Goal: Task Accomplishment & Management: Manage account settings

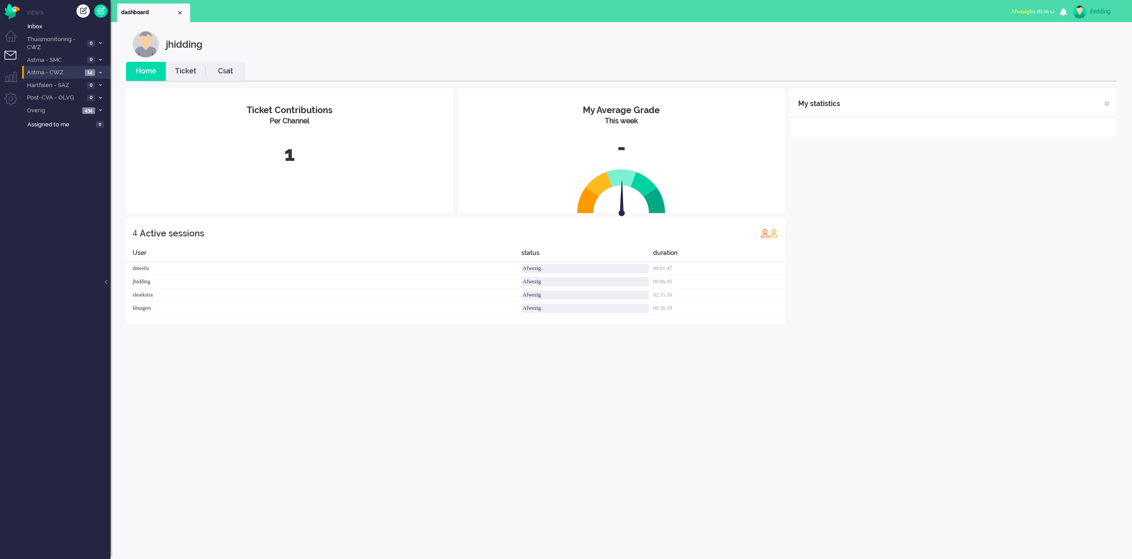
click at [54, 71] on span "Astma - CWZ" at bounding box center [54, 73] width 57 height 8
click at [52, 85] on span "Open - Nieuw FO" at bounding box center [62, 88] width 57 height 8
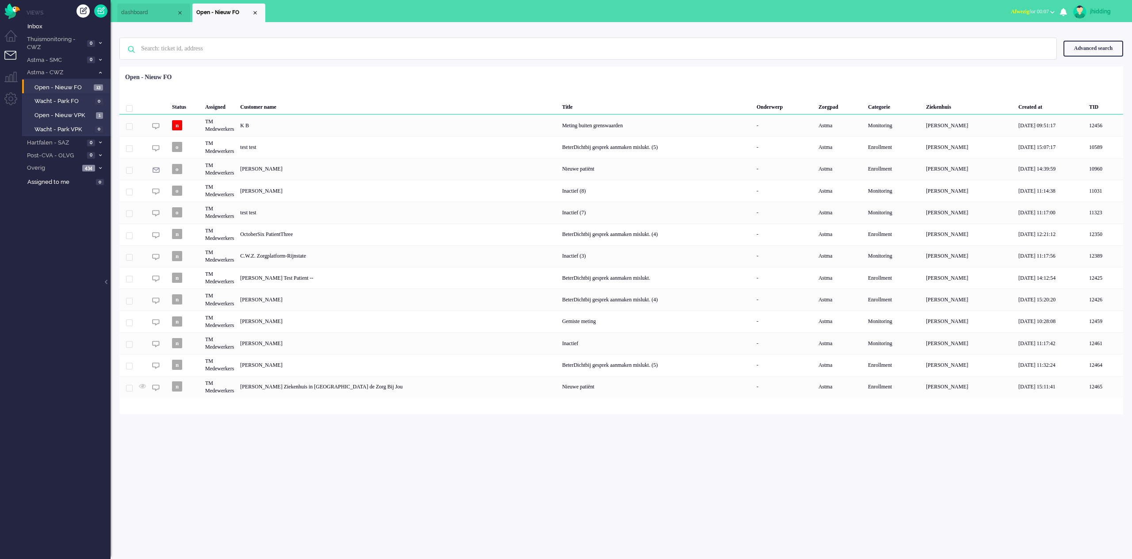
click at [474, 451] on div "jhidding Home Ticket Csat My Average Grade This week - Ticket Contributions Per…" at bounding box center [621, 290] width 1021 height 537
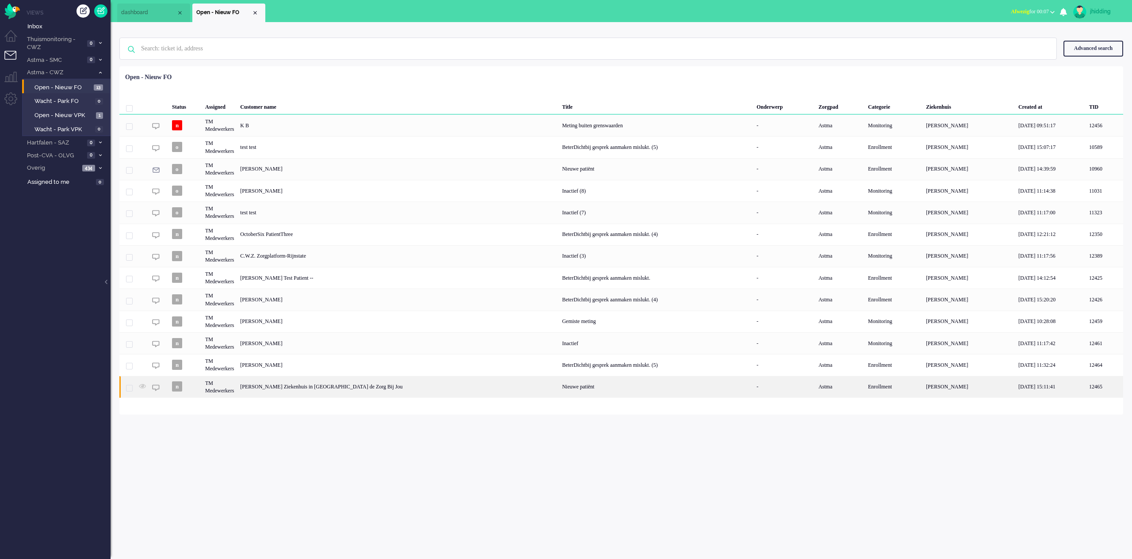
click at [559, 382] on div "Nieuwe patiënt" at bounding box center [656, 387] width 195 height 22
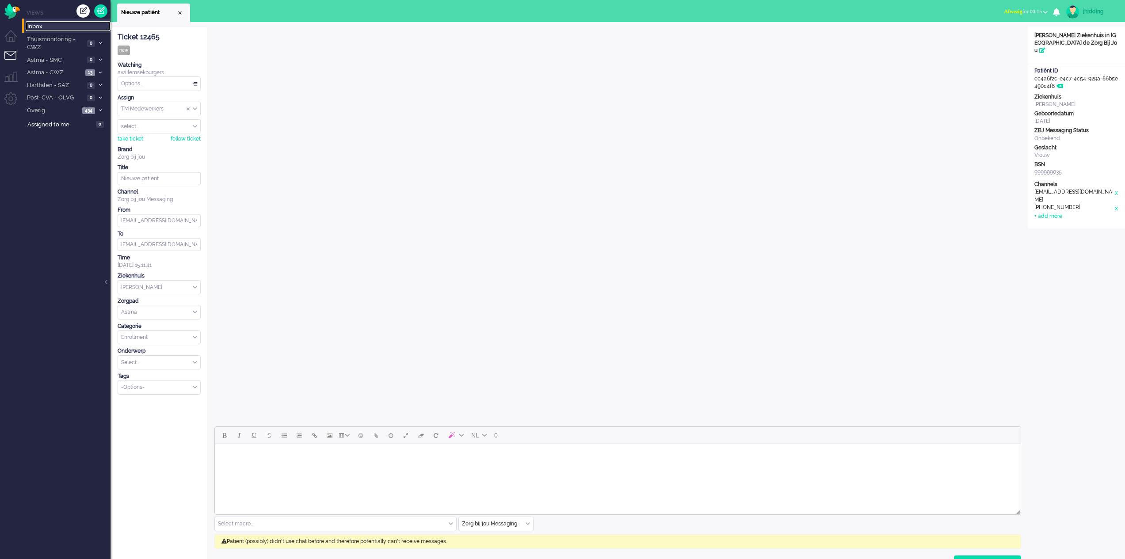
click at [37, 27] on span "Inbox" at bounding box center [68, 27] width 83 height 8
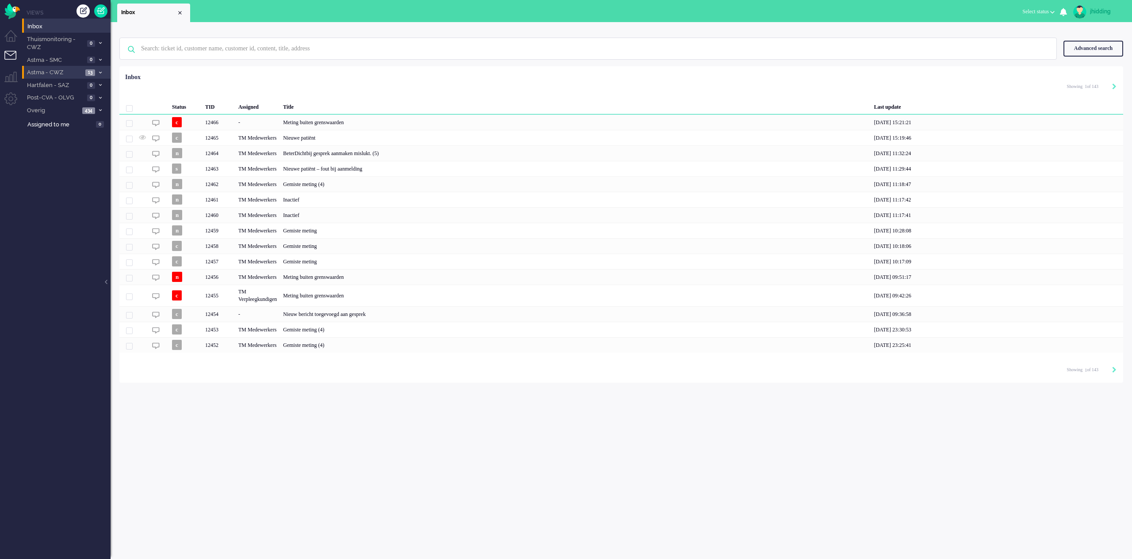
click at [48, 72] on span "Astma - CWZ" at bounding box center [54, 73] width 57 height 8
click at [47, 114] on span "Open - Nieuw VPK" at bounding box center [63, 115] width 59 height 8
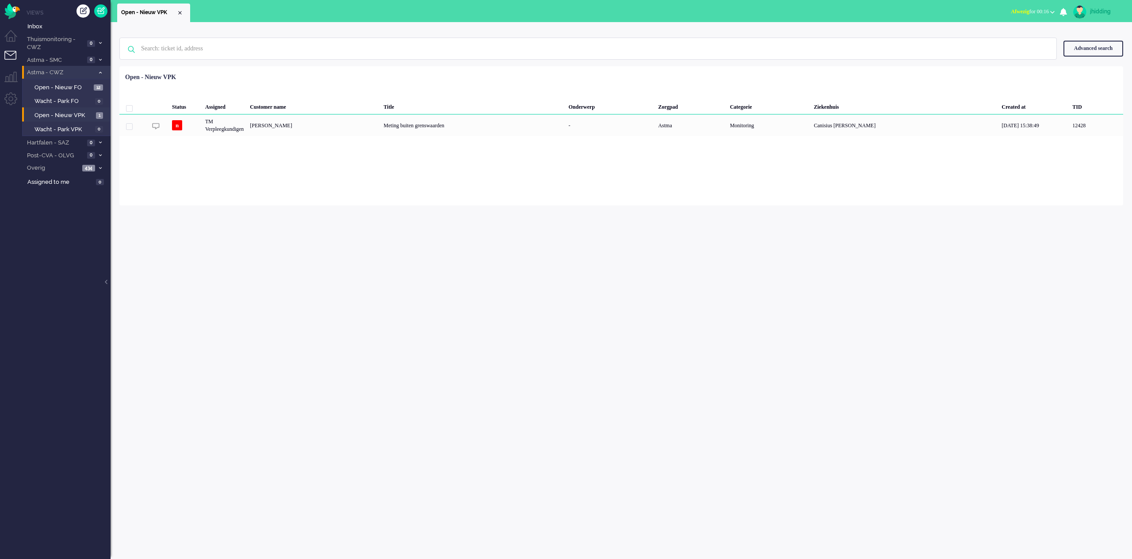
click at [35, 73] on span "Astma - CWZ" at bounding box center [60, 73] width 69 height 8
click at [35, 73] on span "Astma - CWZ" at bounding box center [54, 73] width 57 height 8
click at [62, 86] on span "Open - Nieuw FO" at bounding box center [62, 88] width 57 height 8
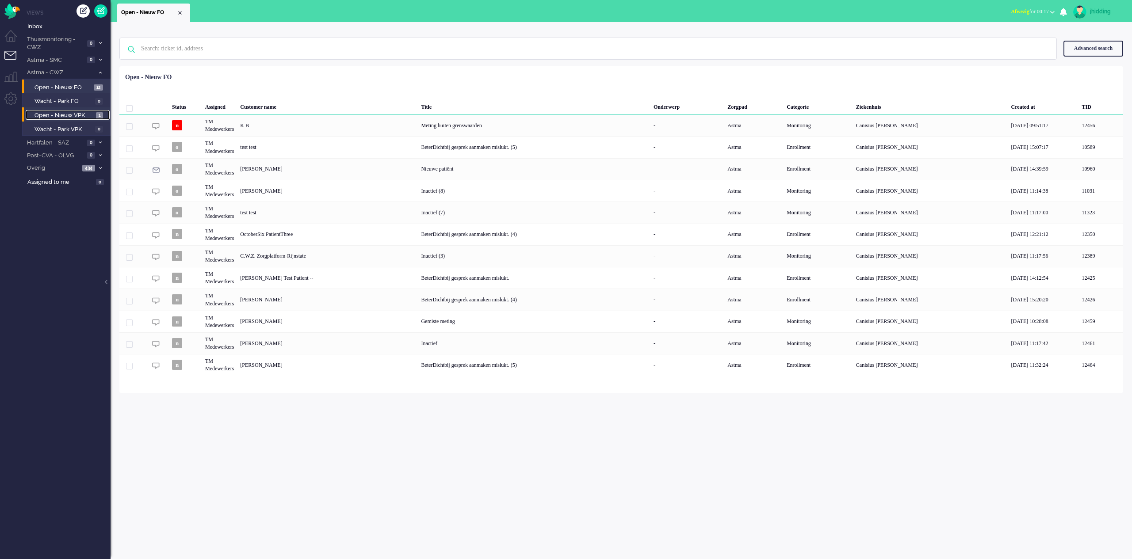
click at [59, 116] on span "Open - Nieuw VPK" at bounding box center [63, 115] width 59 height 8
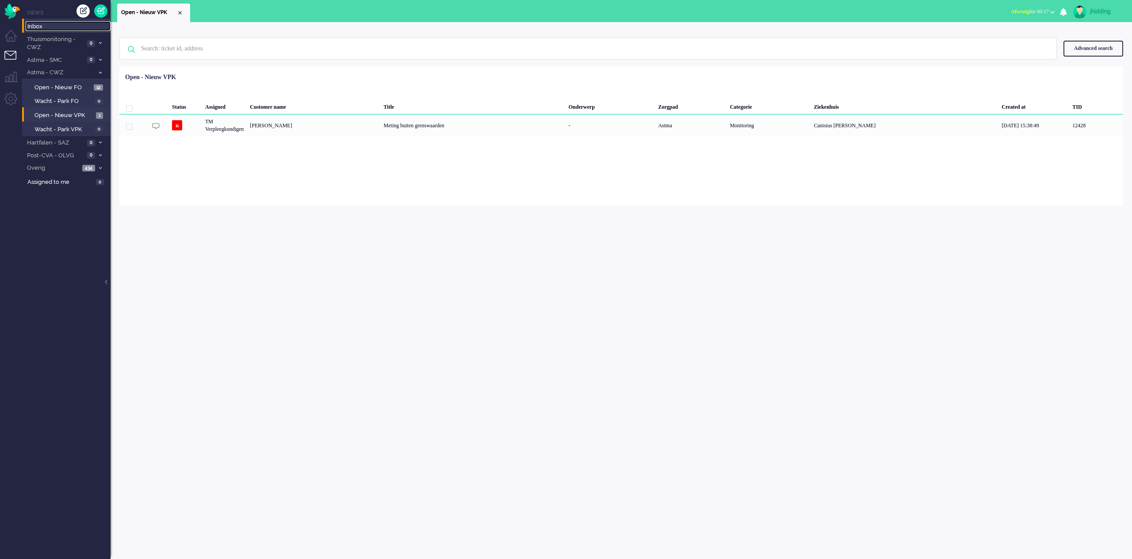
click at [41, 30] on span "Inbox" at bounding box center [68, 27] width 83 height 8
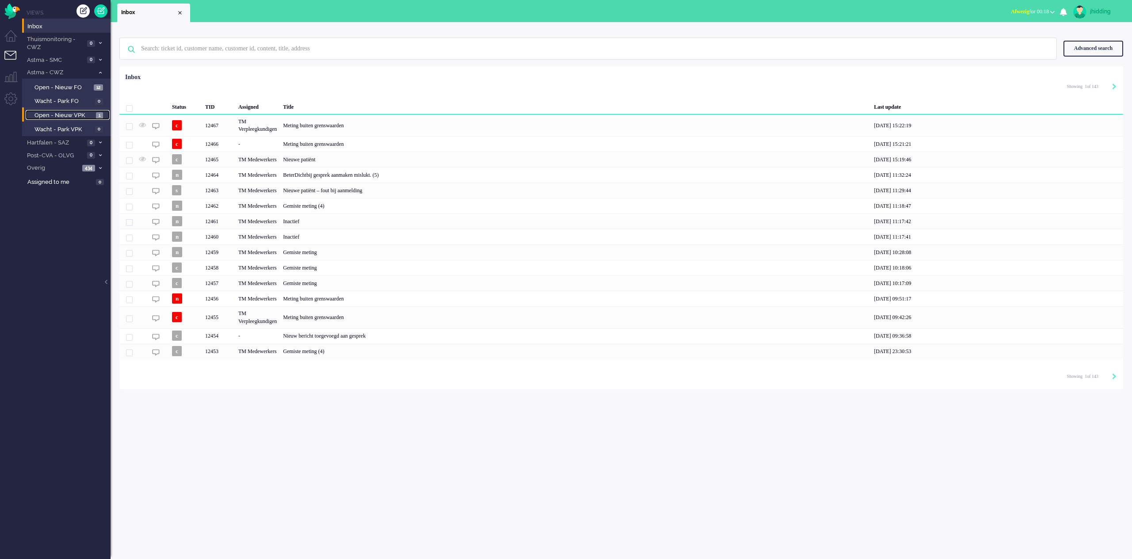
click at [66, 115] on span "Open - Nieuw VPK" at bounding box center [63, 115] width 59 height 8
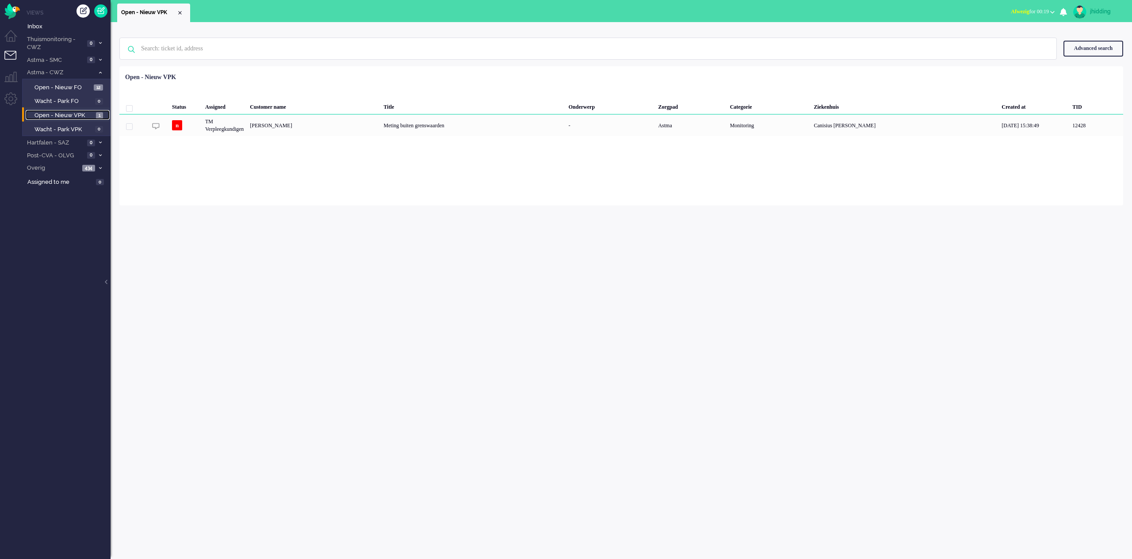
click at [56, 111] on span "Open - Nieuw VPK" at bounding box center [63, 115] width 59 height 8
click at [42, 28] on span "Inbox" at bounding box center [68, 27] width 83 height 8
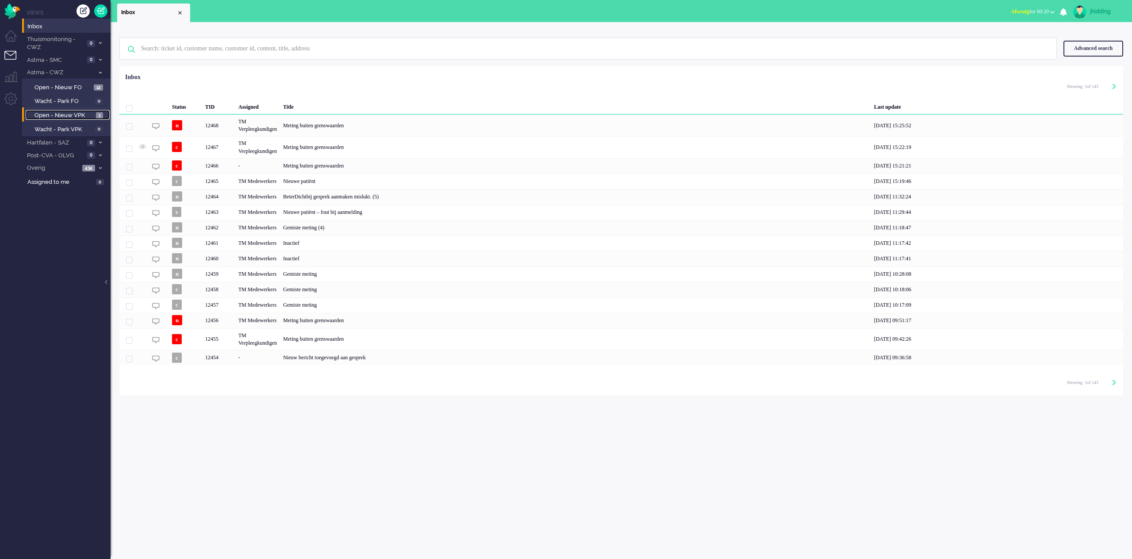
click at [59, 112] on span "Open - Nieuw VPK" at bounding box center [63, 115] width 59 height 8
